Goal: Task Accomplishment & Management: Use online tool/utility

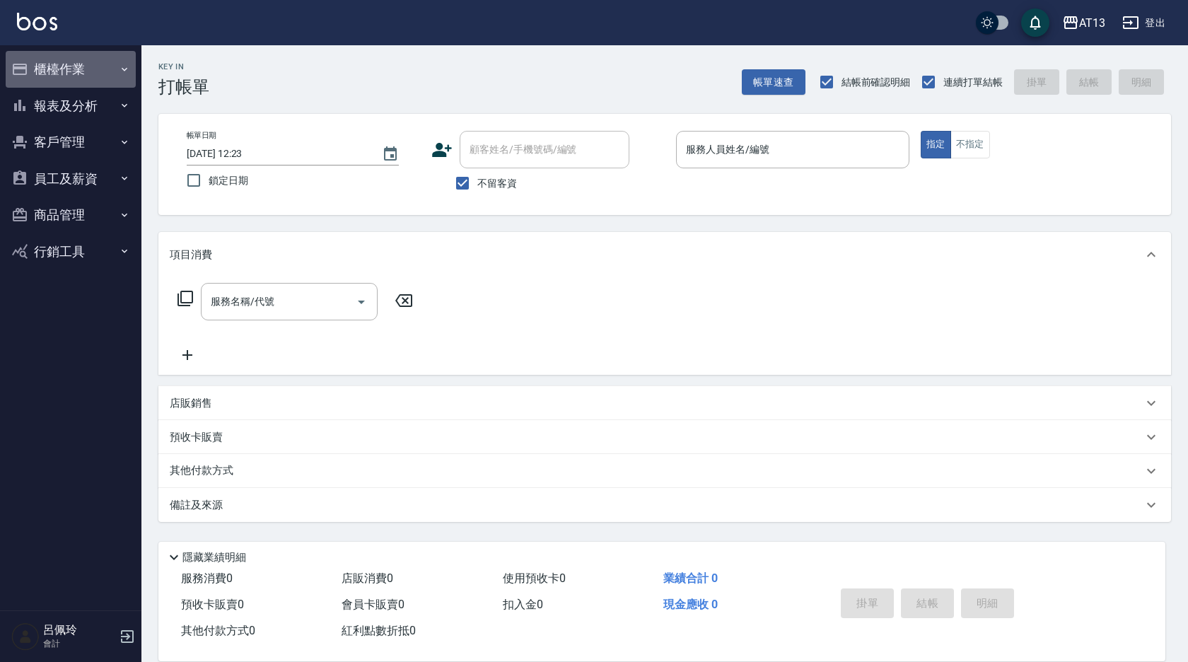
click at [44, 71] on button "櫃檯作業" at bounding box center [71, 69] width 130 height 37
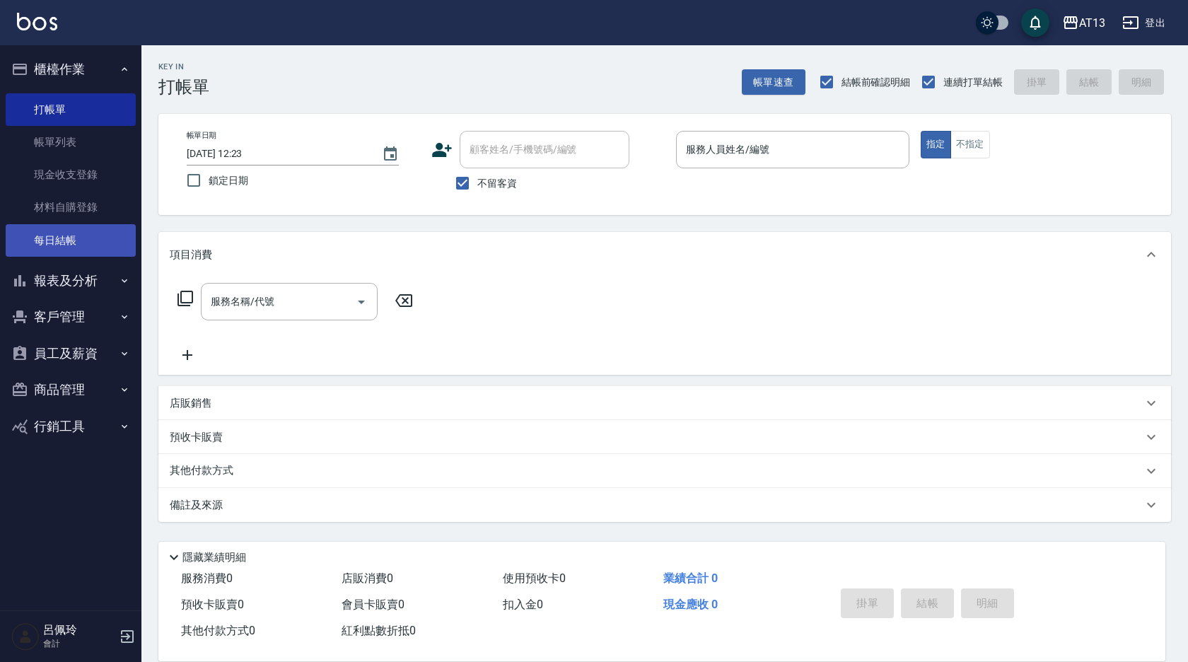
click at [77, 237] on link "每日結帳" at bounding box center [71, 240] width 130 height 33
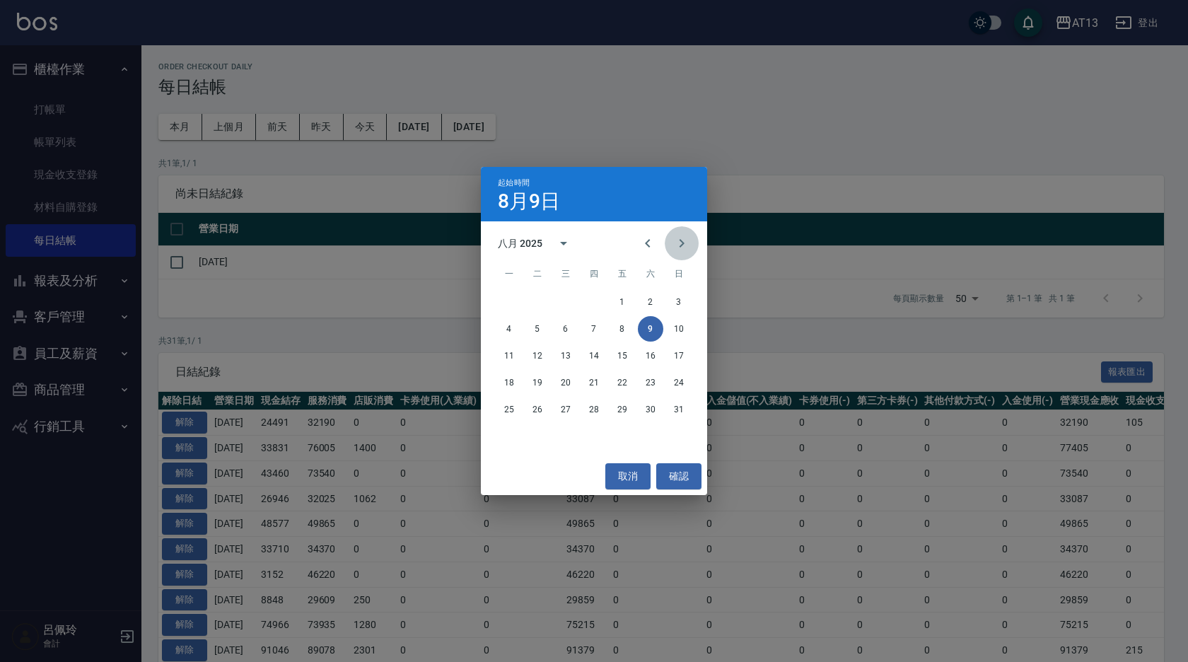
click at [691, 241] on button "Next month" at bounding box center [681, 243] width 34 height 34
click at [509, 300] on button "1" at bounding box center [508, 301] width 25 height 25
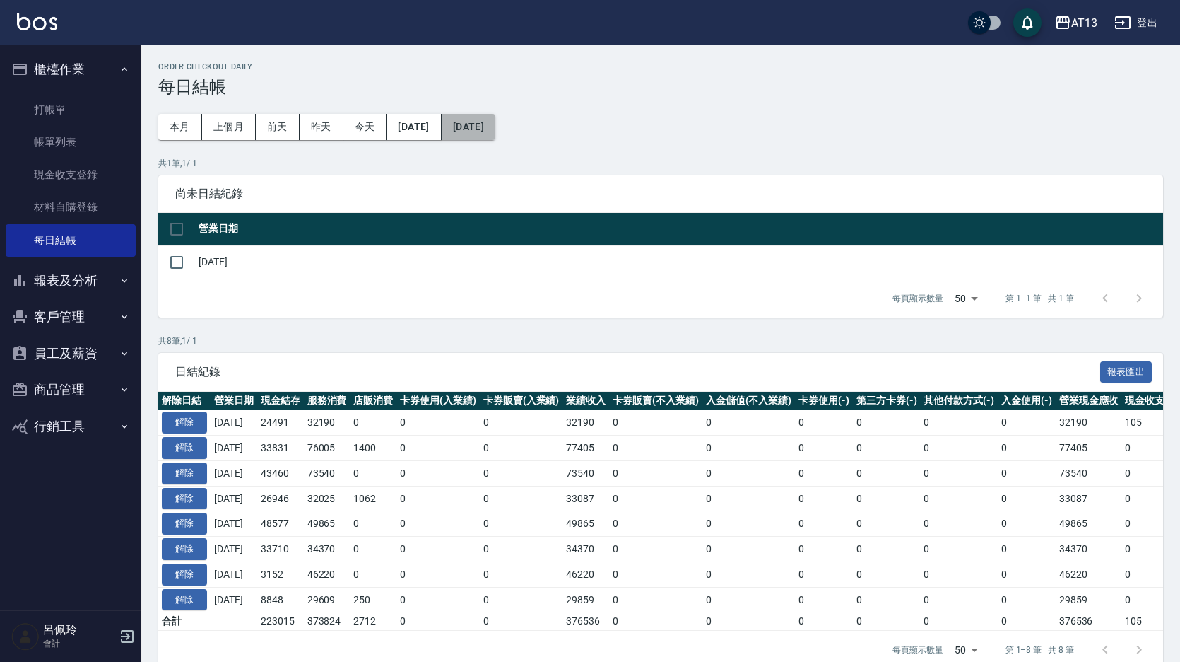
click at [496, 130] on button "[DATE]" at bounding box center [469, 127] width 54 height 26
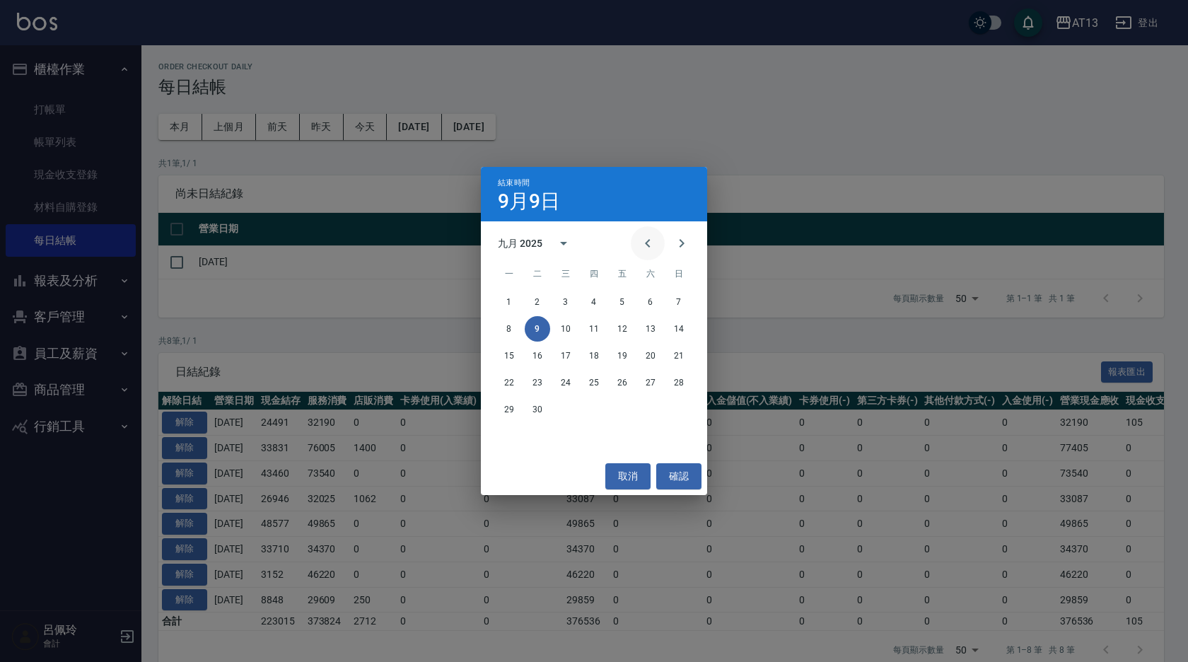
click at [638, 242] on button "Previous month" at bounding box center [648, 243] width 34 height 34
click at [675, 240] on icon "Next month" at bounding box center [681, 243] width 17 height 17
click at [572, 299] on button "3" at bounding box center [565, 301] width 25 height 25
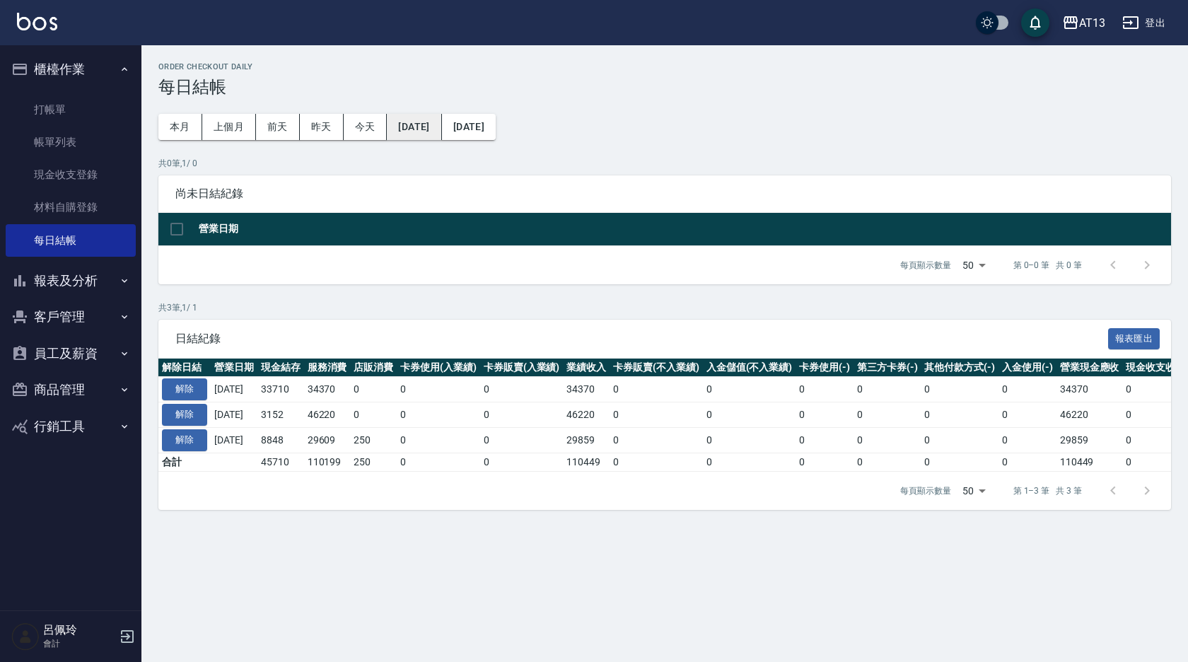
click at [423, 119] on button "[DATE]" at bounding box center [414, 127] width 54 height 26
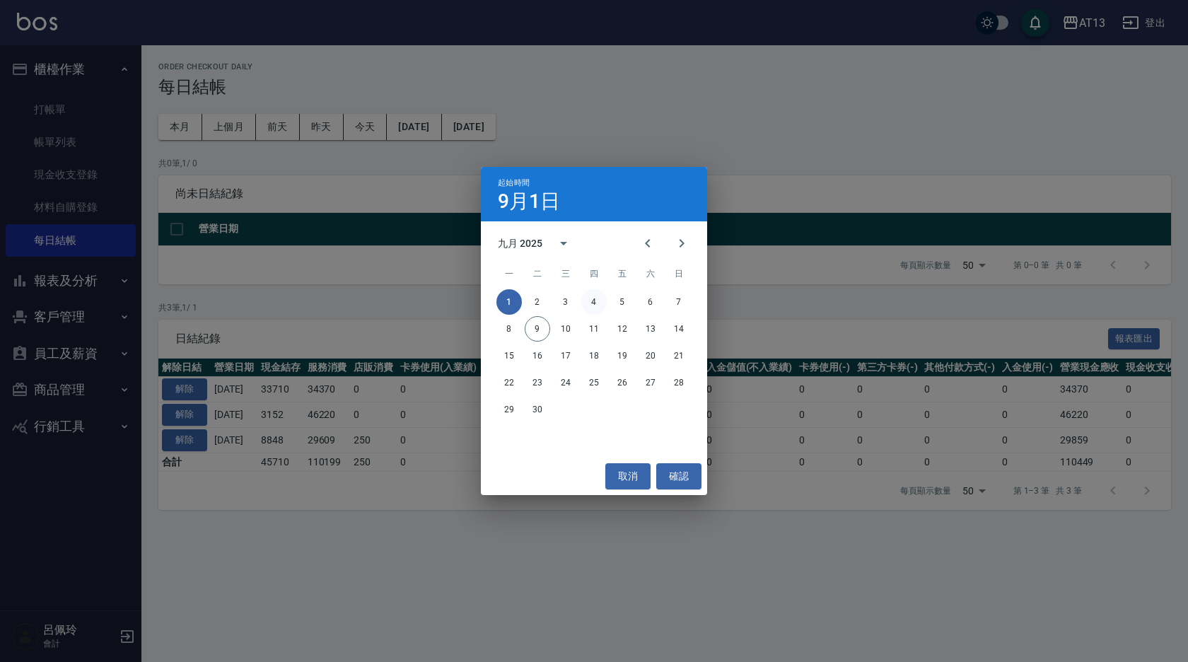
click at [587, 300] on button "4" at bounding box center [593, 301] width 25 height 25
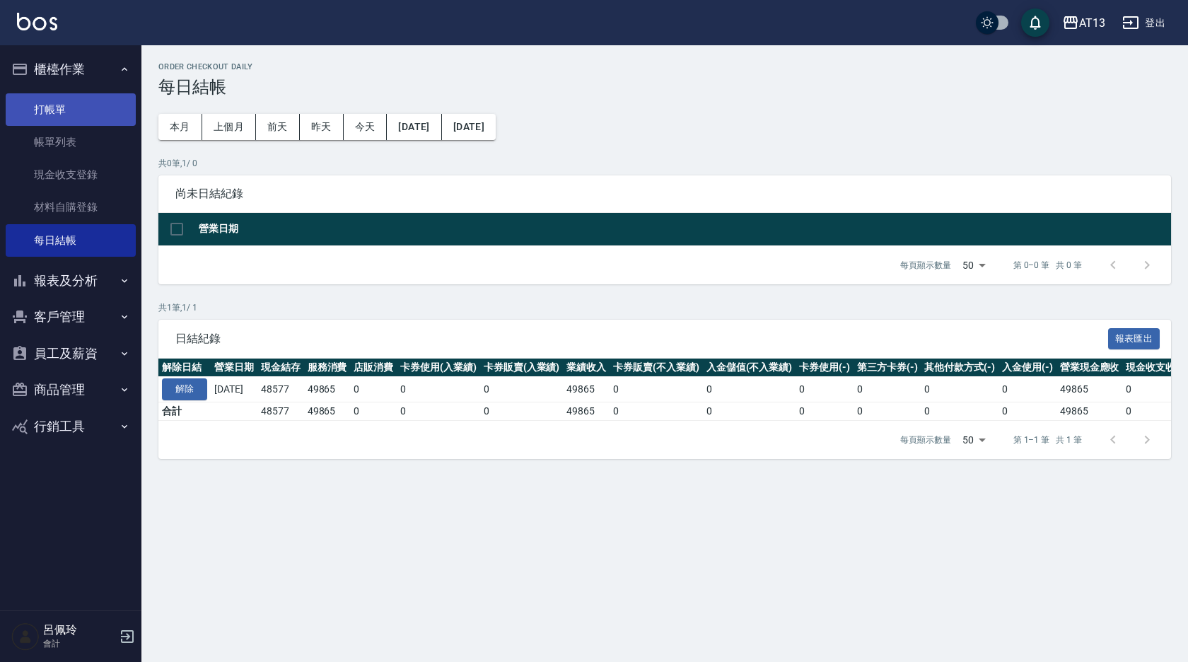
click at [46, 115] on link "打帳單" at bounding box center [71, 109] width 130 height 33
